Goal: Check status: Check status

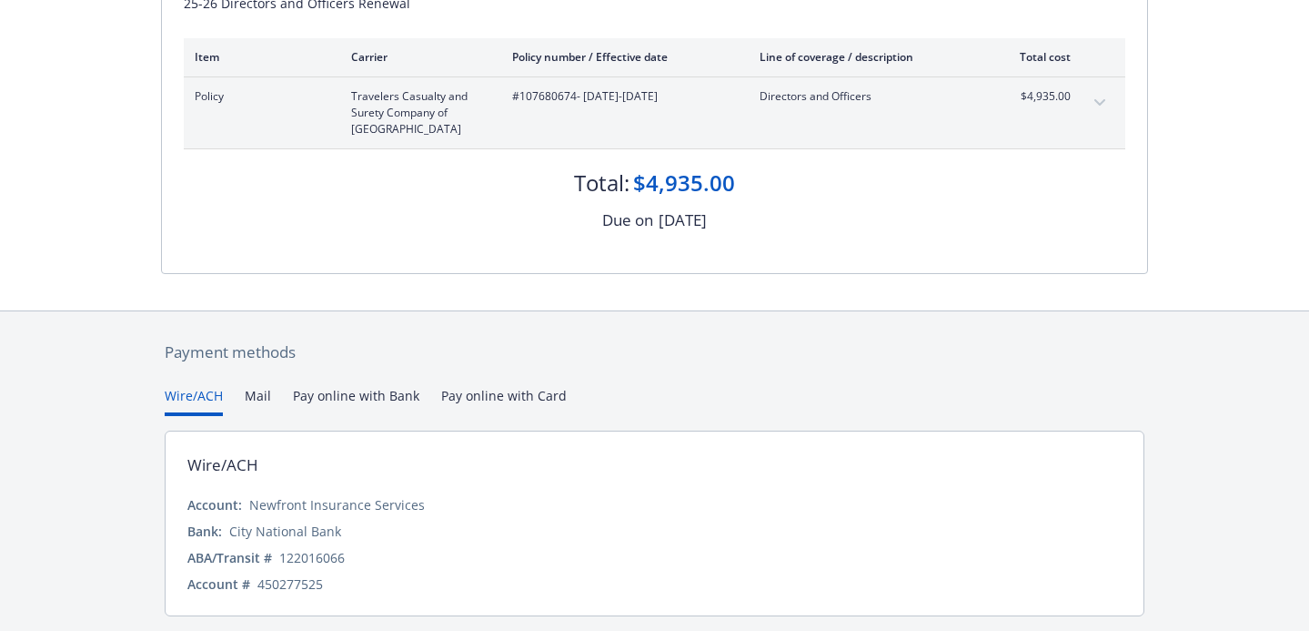
scroll to position [286, 0]
